Goal: Information Seeking & Learning: Find specific fact

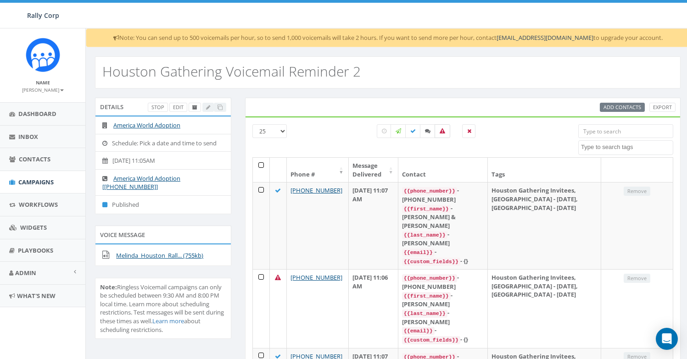
click at [442, 134] on label at bounding box center [443, 131] width 16 height 14
checkbox input "true"
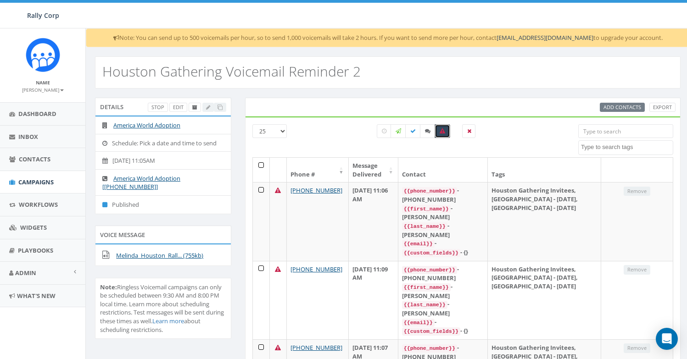
click at [282, 131] on div "All 0 contact(s) on current page All 97 contact(s) filtered" at bounding box center [426, 140] width 290 height 33
click at [284, 129] on div "All 0 contact(s) on current page All 97 contact(s) filtered" at bounding box center [426, 140] width 290 height 33
click at [280, 132] on select "25 50 100" at bounding box center [269, 131] width 34 height 14
select select "50"
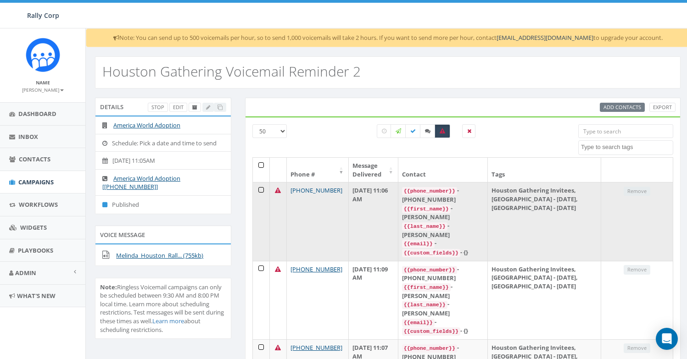
drag, startPoint x: 342, startPoint y: 288, endPoint x: 290, endPoint y: 187, distance: 113.3
copy tbody "+1 979-997-0256 September 12, 2025 11:06 AM {{phone_number}} - +19799970256 {{f…"
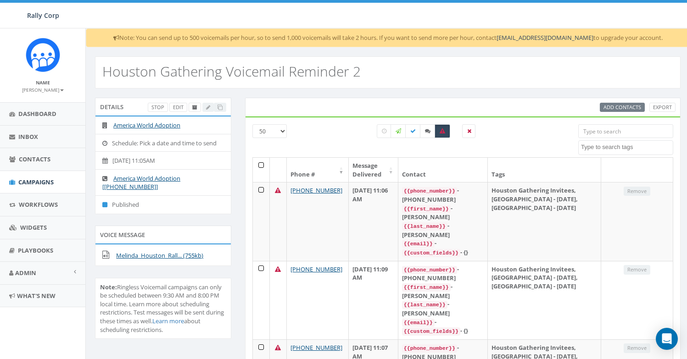
click at [424, 1] on div at bounding box center [343, 1] width 687 height 3
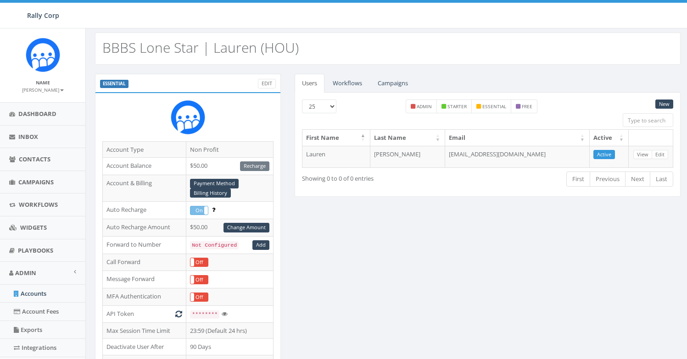
scroll to position [301, 0]
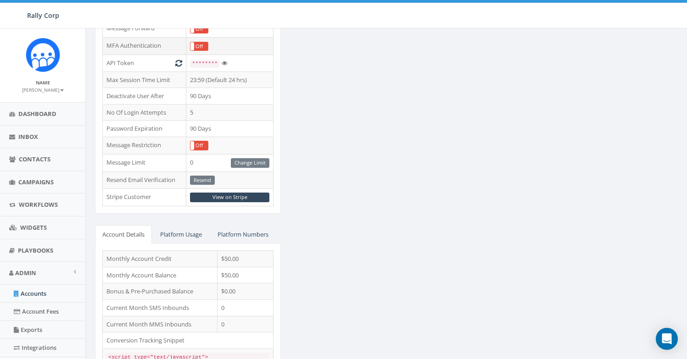
scroll to position [270, 0]
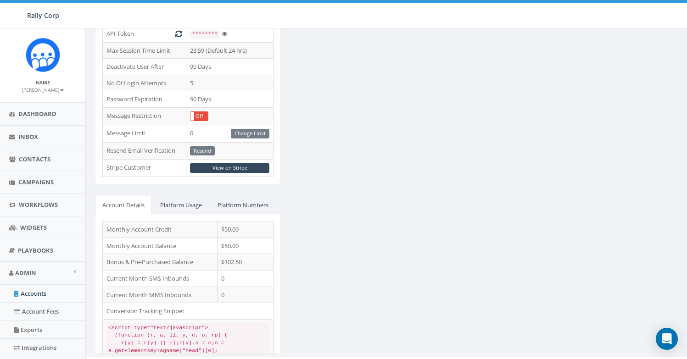
scroll to position [301, 0]
